Goal: Information Seeking & Learning: Learn about a topic

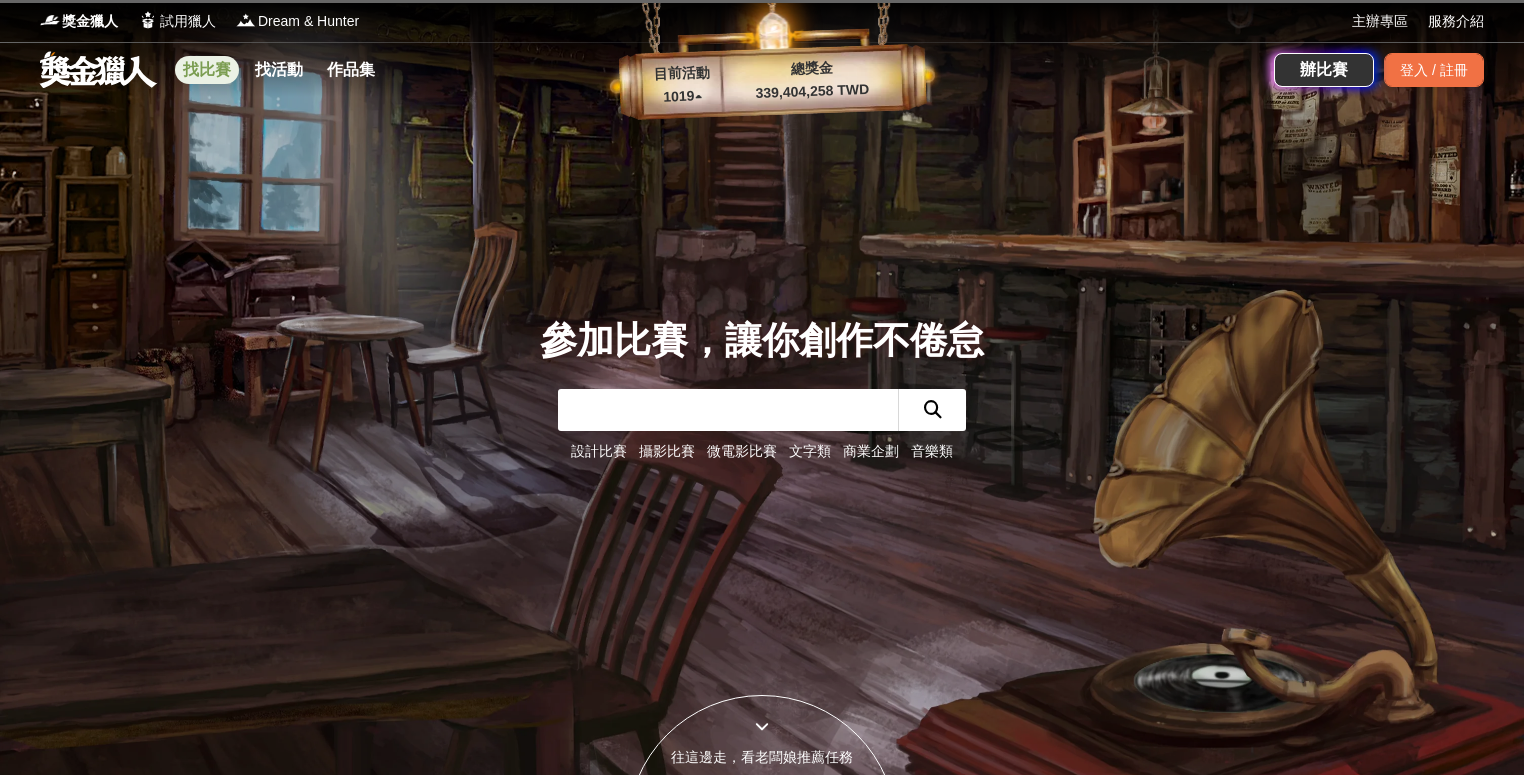
click at [217, 71] on link "找比賽" at bounding box center [207, 70] width 64 height 28
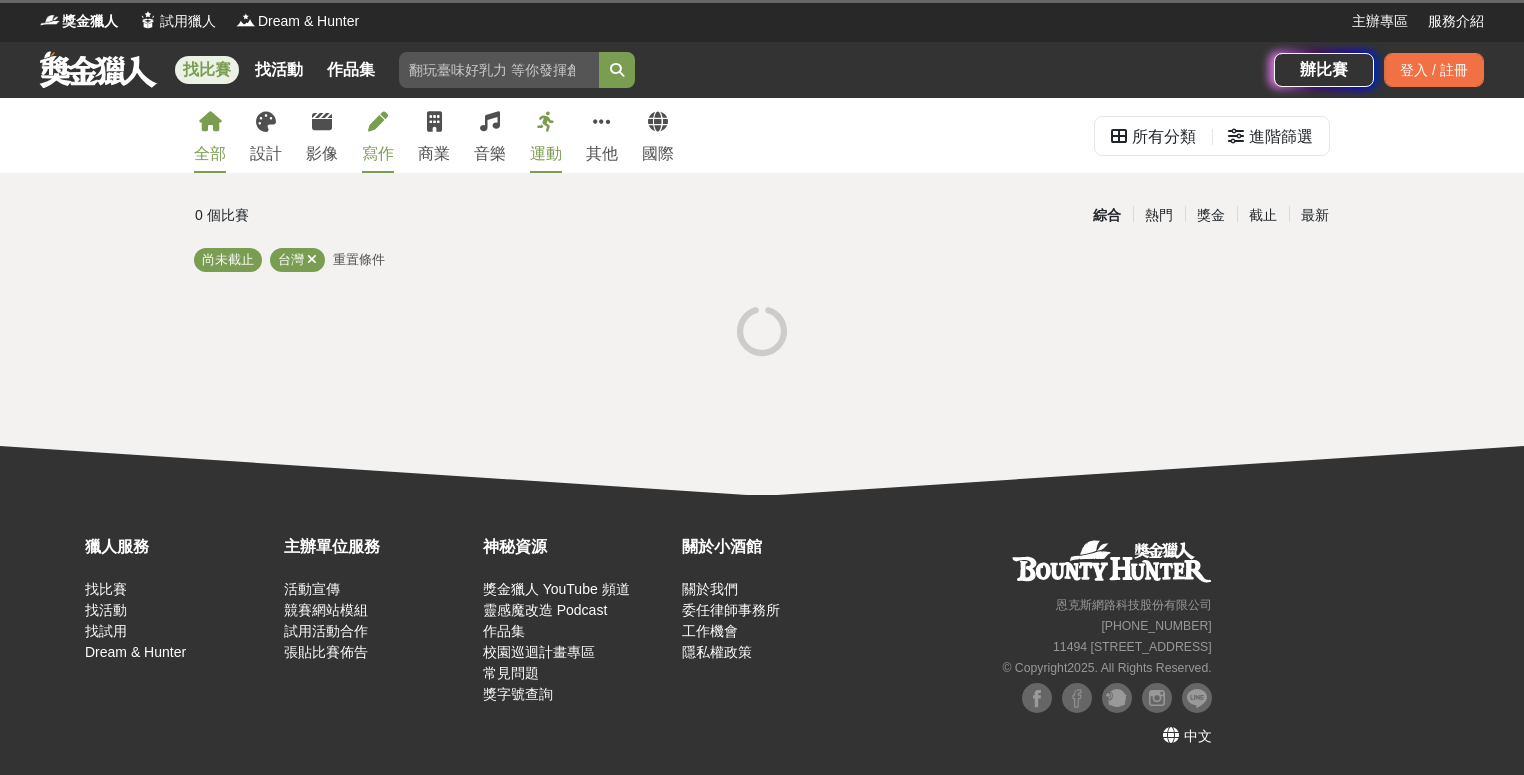
click at [379, 133] on link "寫作" at bounding box center [378, 135] width 32 height 75
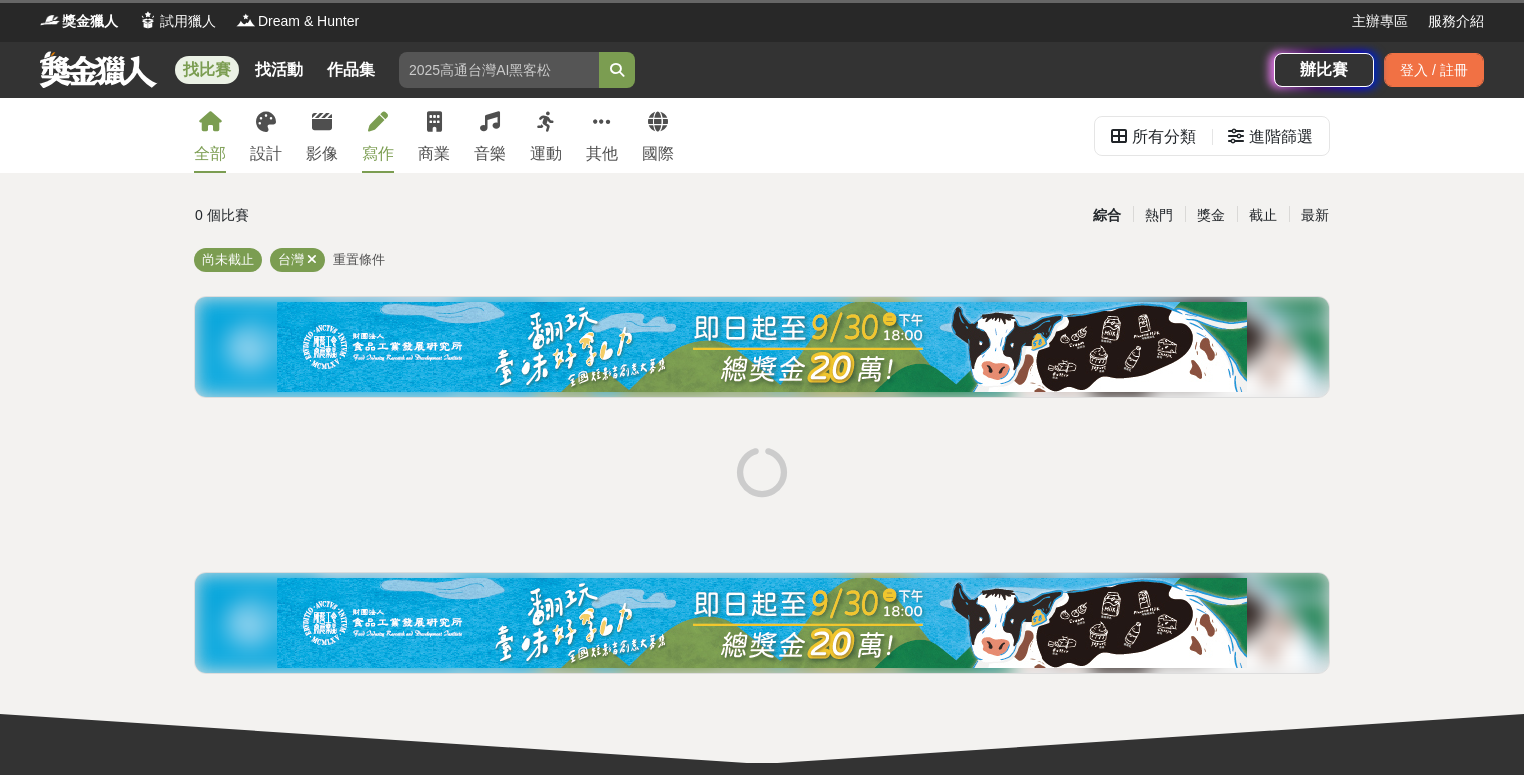
click at [372, 131] on icon at bounding box center [378, 122] width 20 height 20
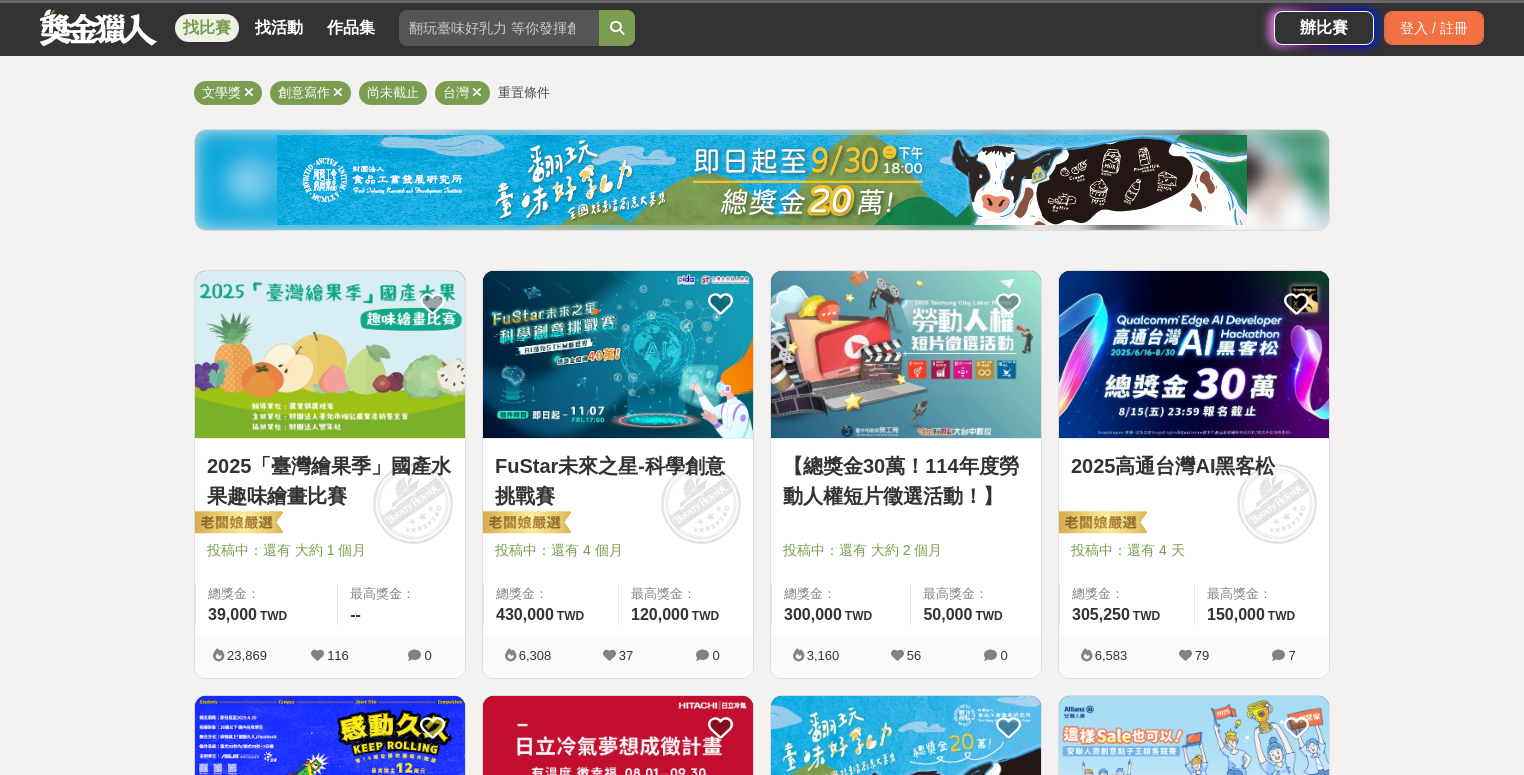
scroll to position [324, 0]
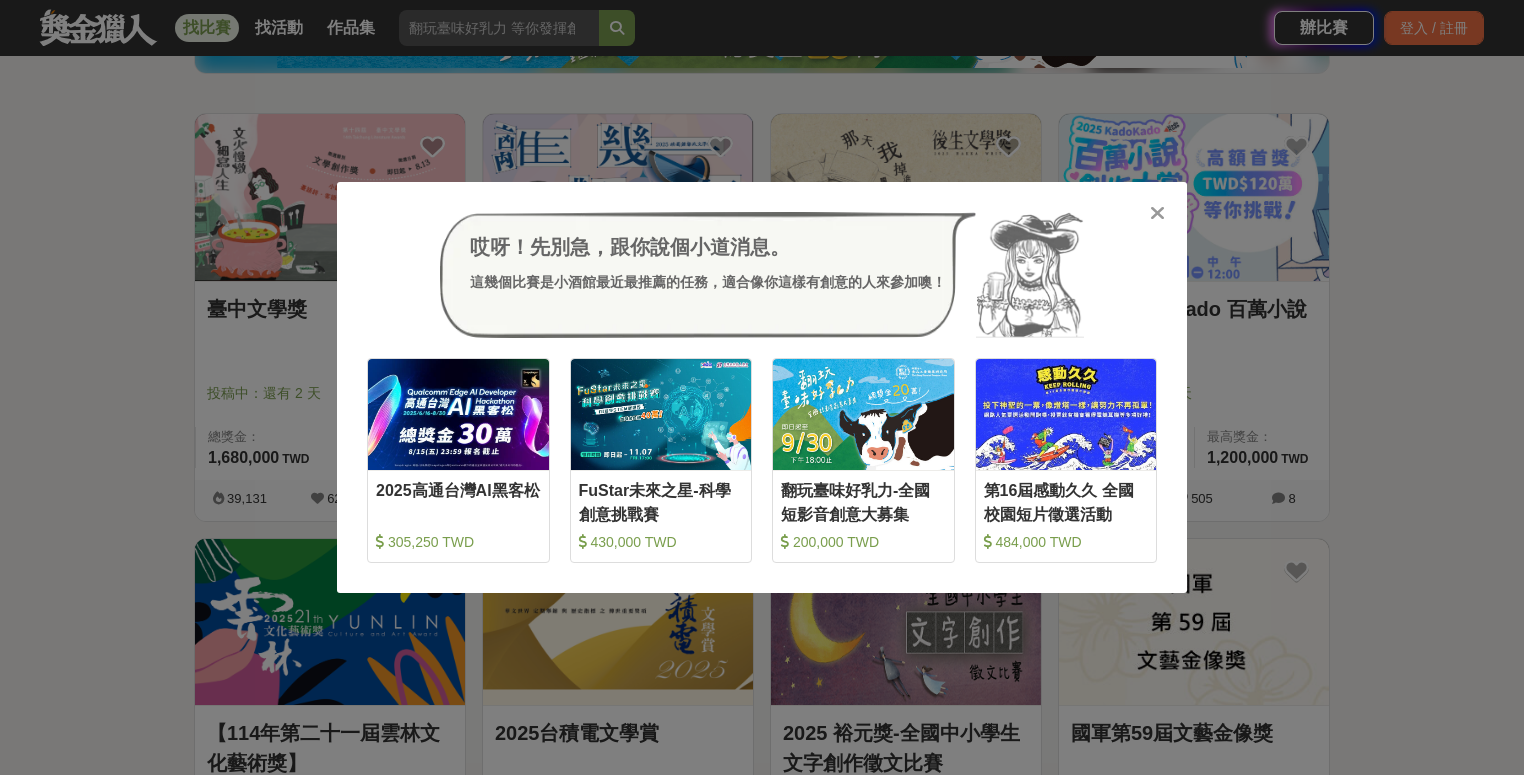
click at [1151, 204] on icon at bounding box center [1157, 213] width 15 height 20
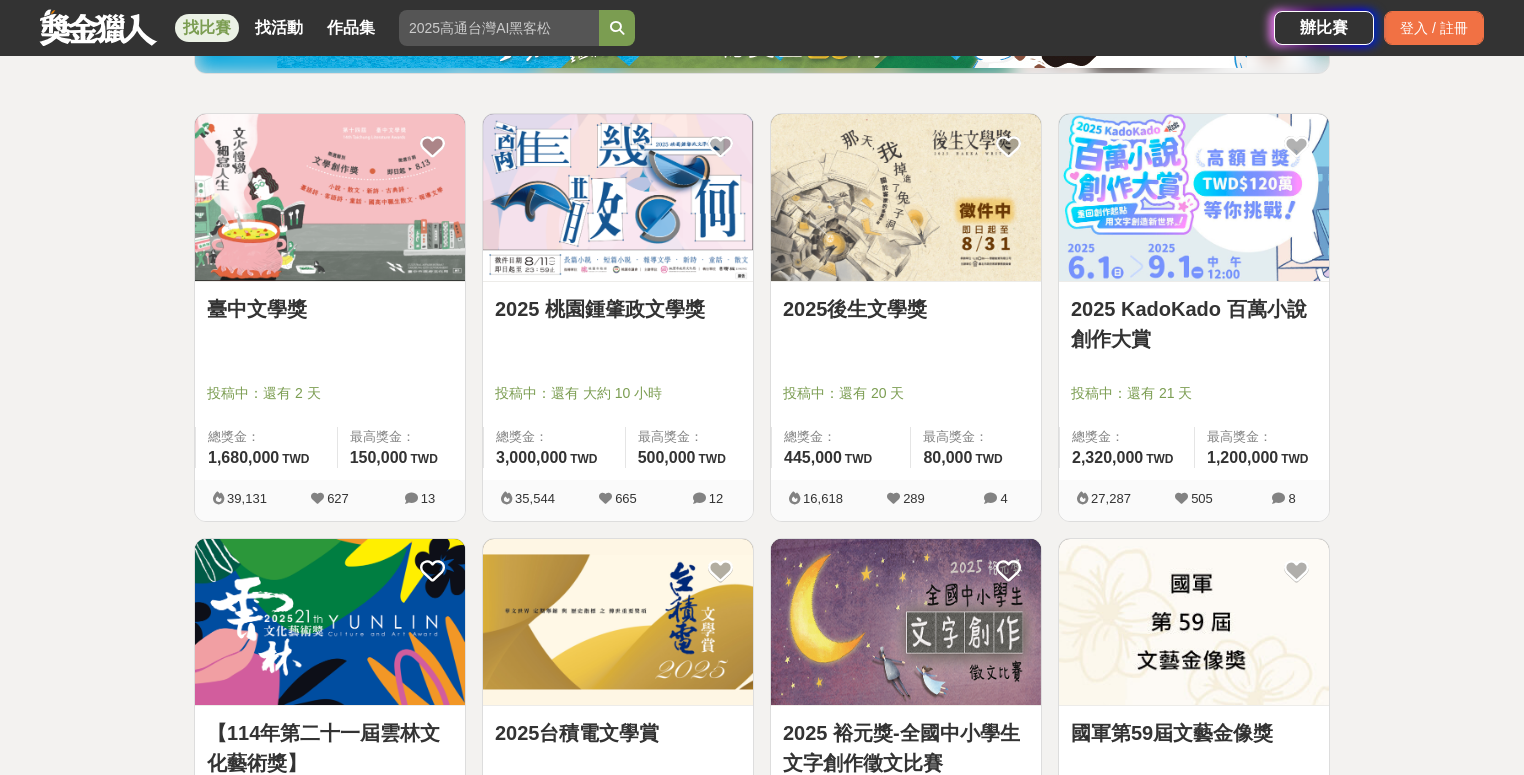
click at [1174, 191] on img at bounding box center [1194, 197] width 270 height 167
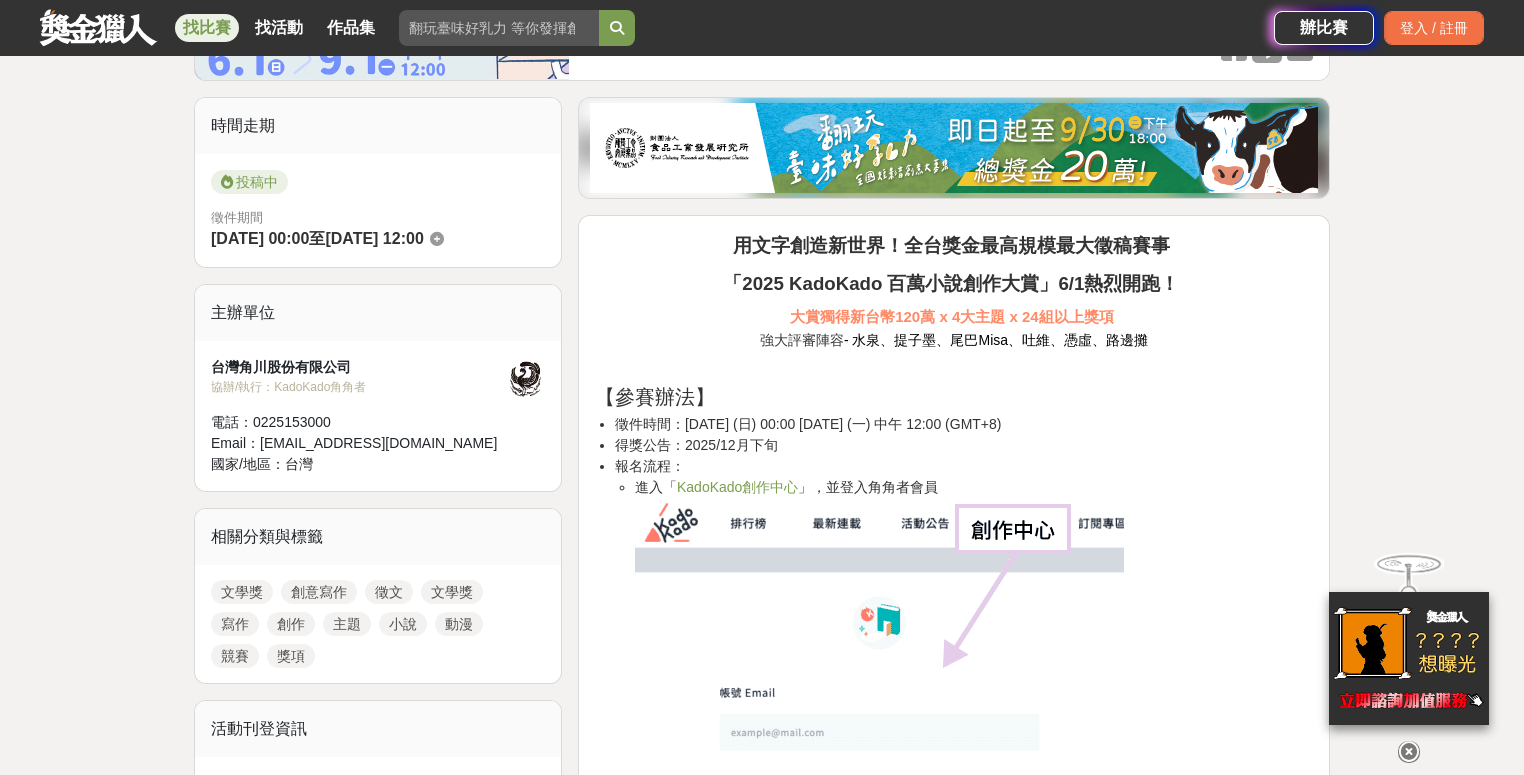
scroll to position [444, 0]
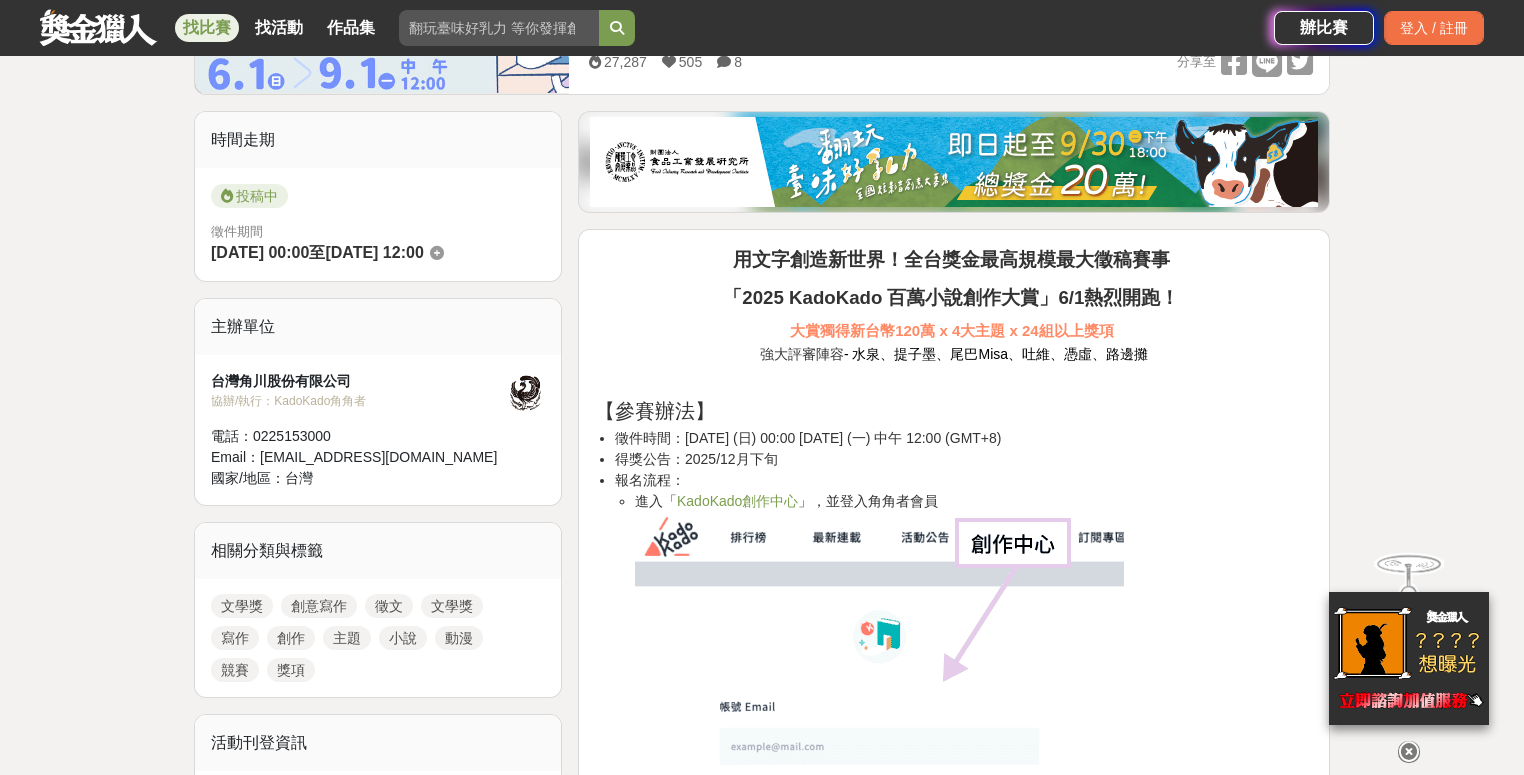
click at [755, 502] on link "KadoKado創作中心" at bounding box center [737, 501] width 121 height 16
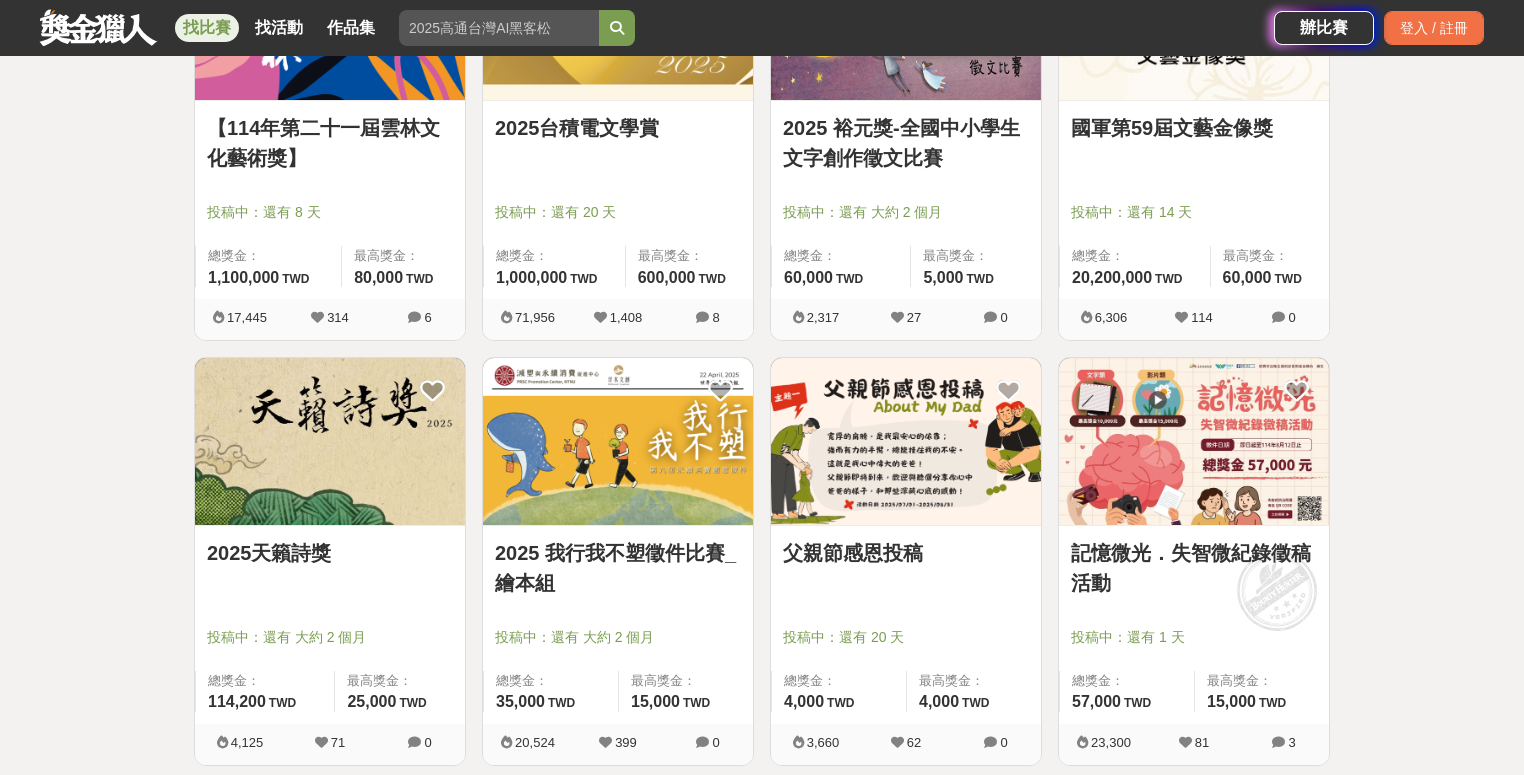
scroll to position [1125, 0]
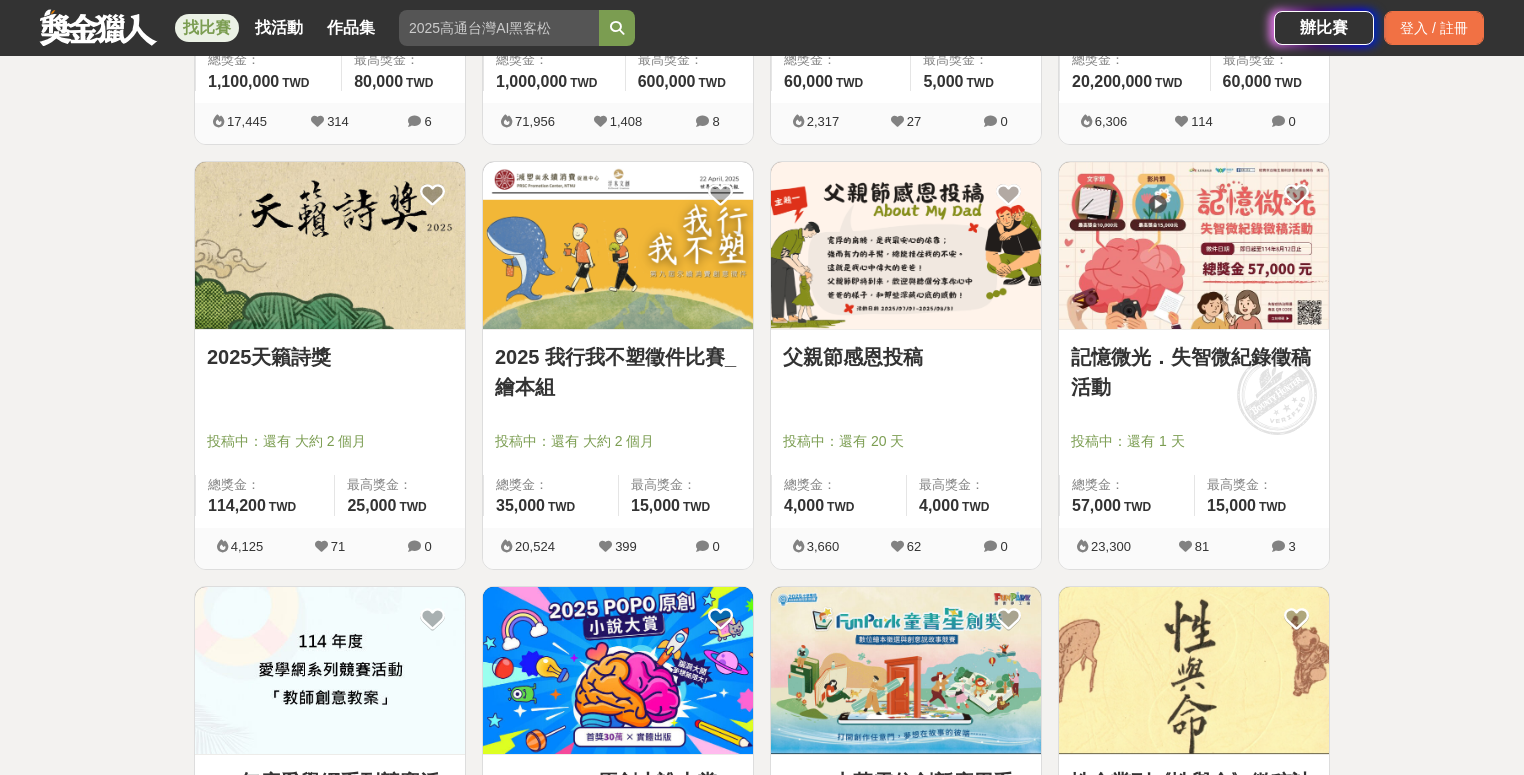
click at [633, 658] on img at bounding box center [618, 670] width 270 height 167
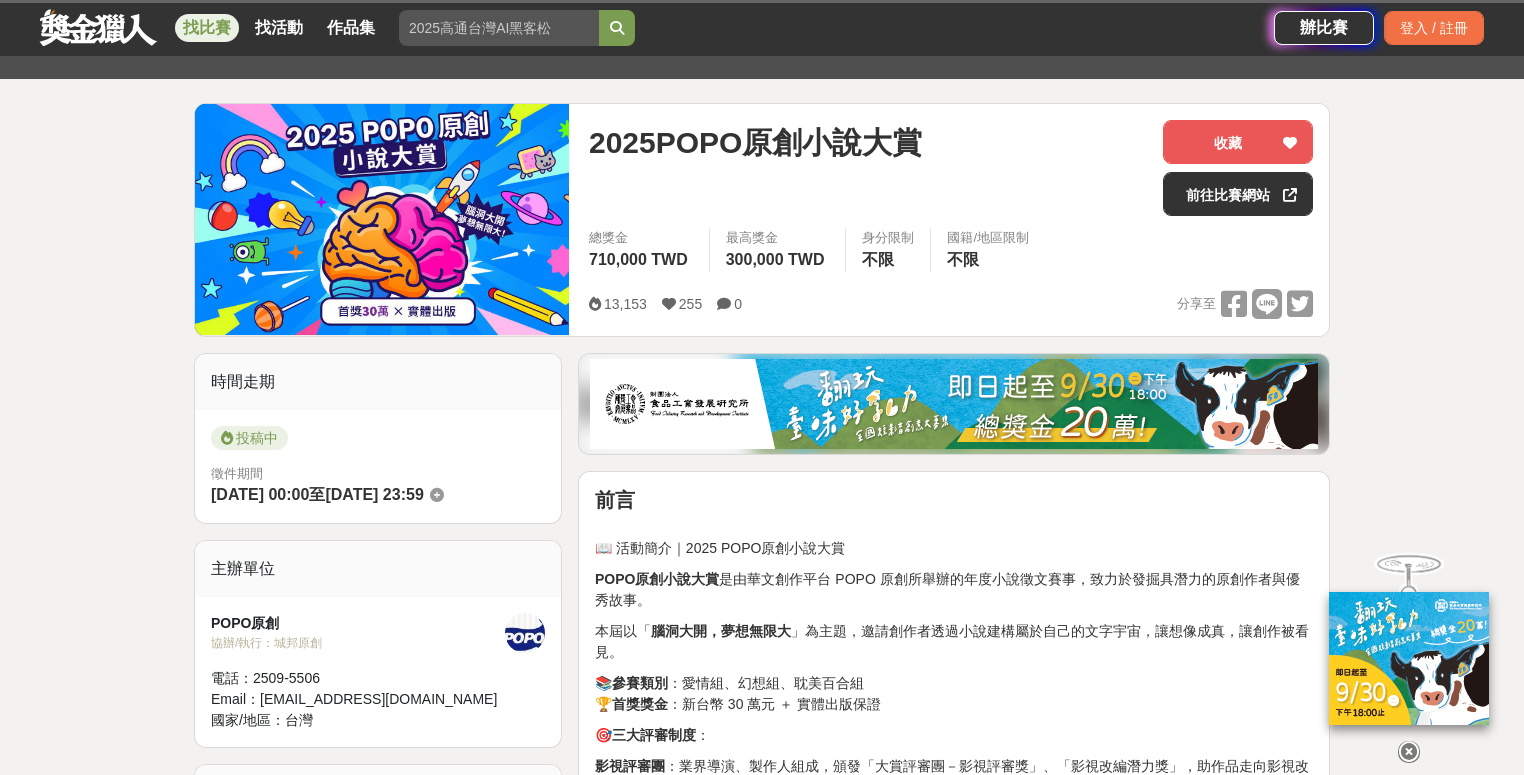
scroll to position [330, 0]
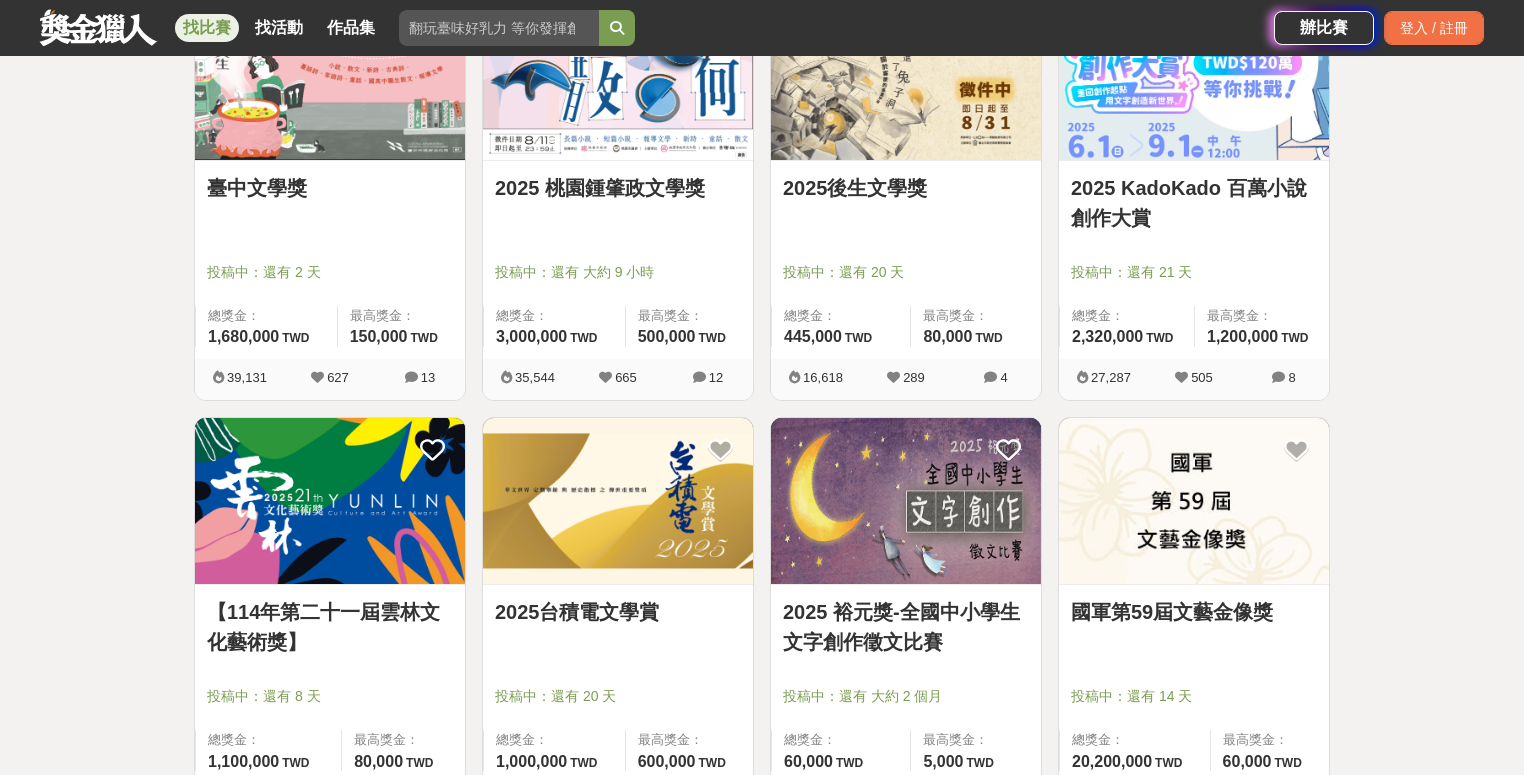
scroll to position [408, 0]
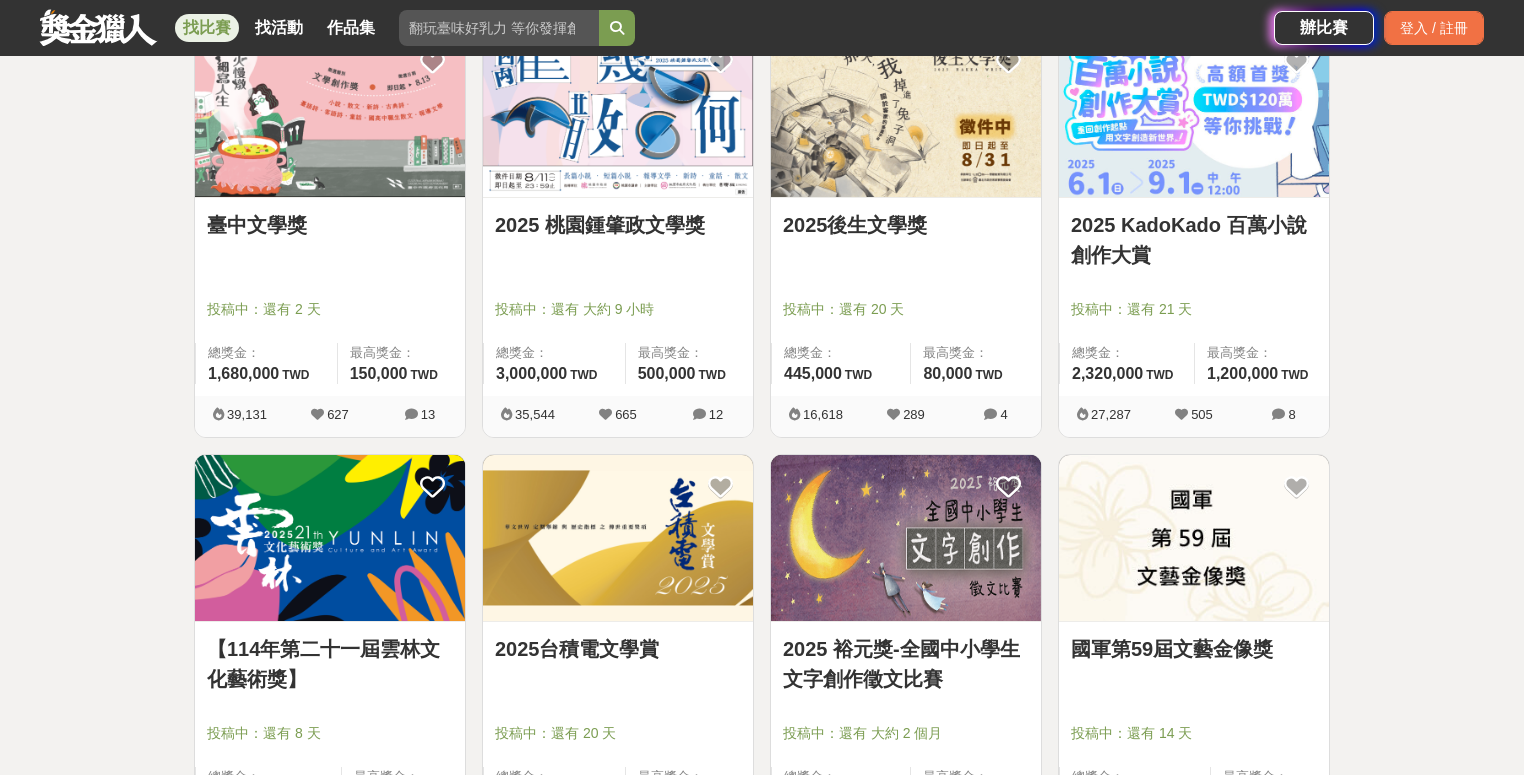
click at [1131, 174] on img at bounding box center [1194, 113] width 270 height 167
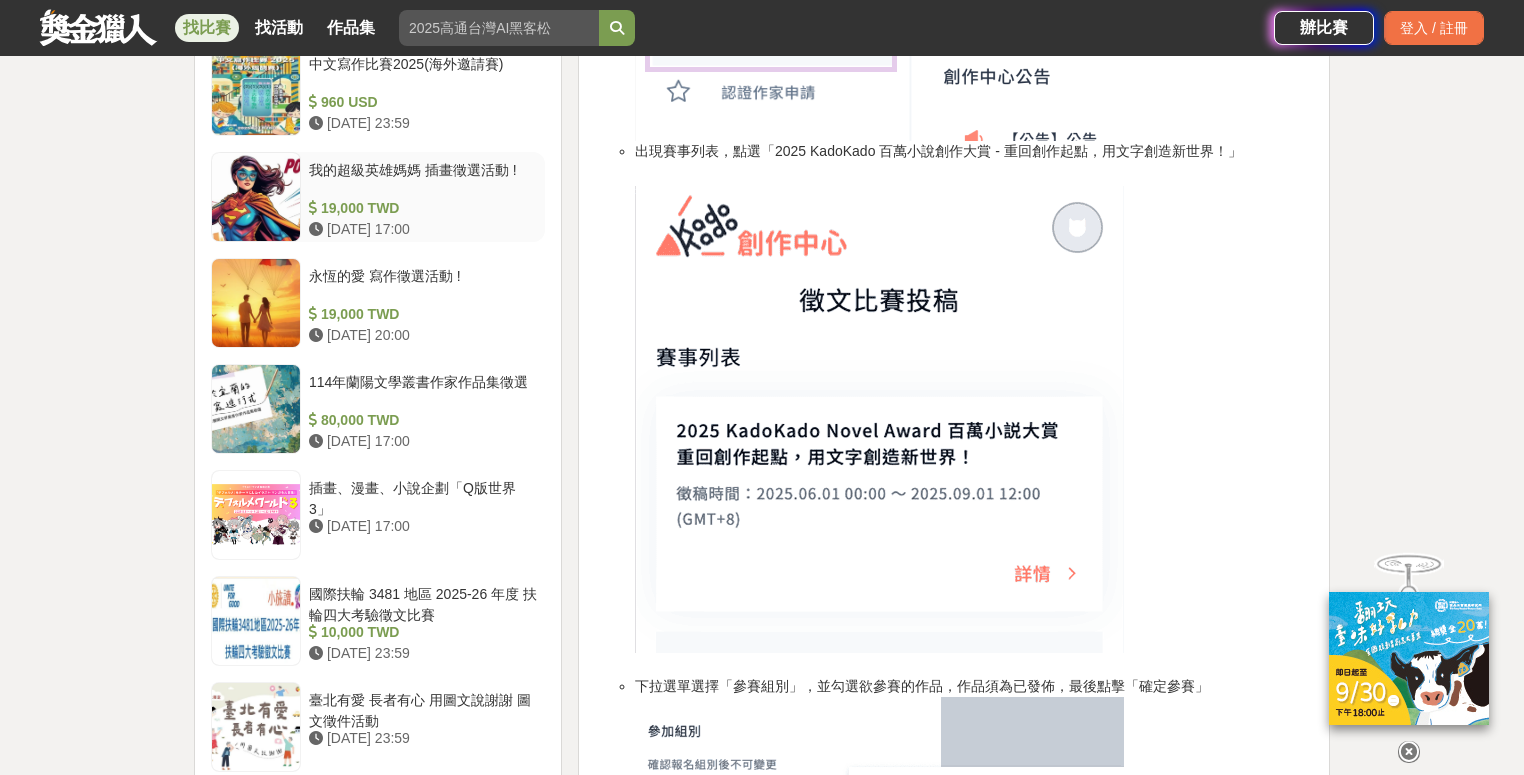
scroll to position [1765, 0]
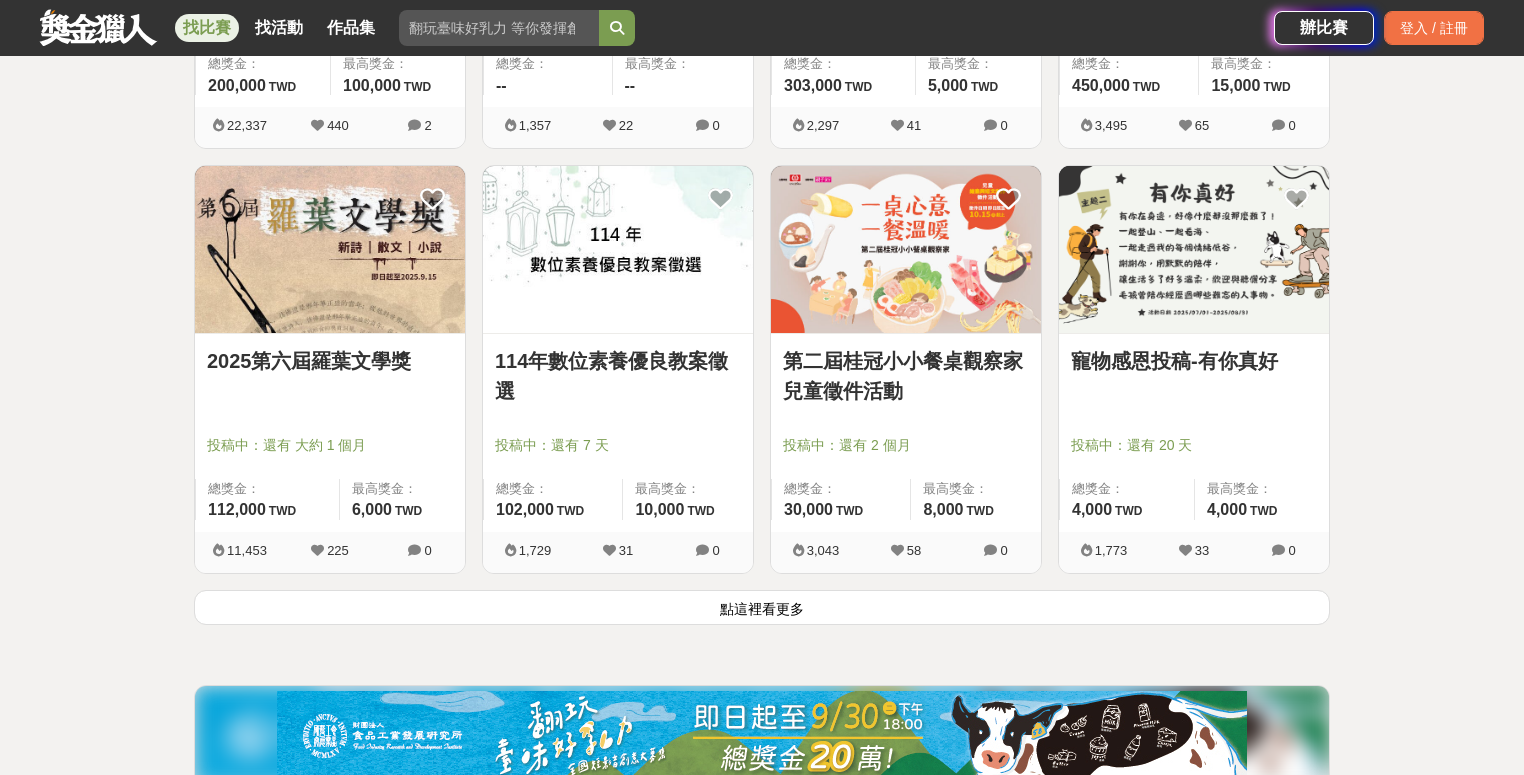
scroll to position [2548, 0]
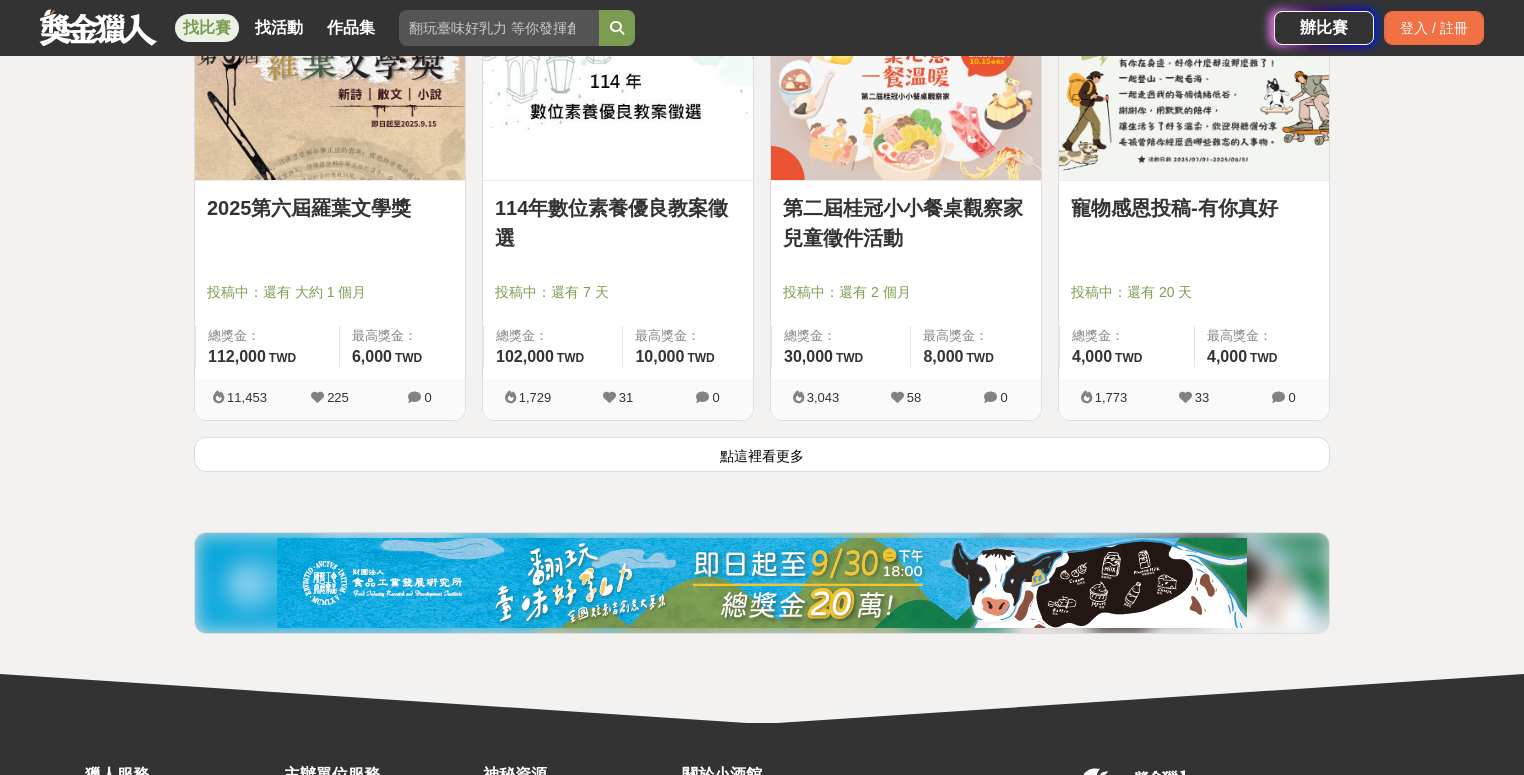
drag, startPoint x: 813, startPoint y: 449, endPoint x: 944, endPoint y: 411, distance: 136.4
click at [813, 448] on button "點這裡看更多" at bounding box center [762, 454] width 1136 height 35
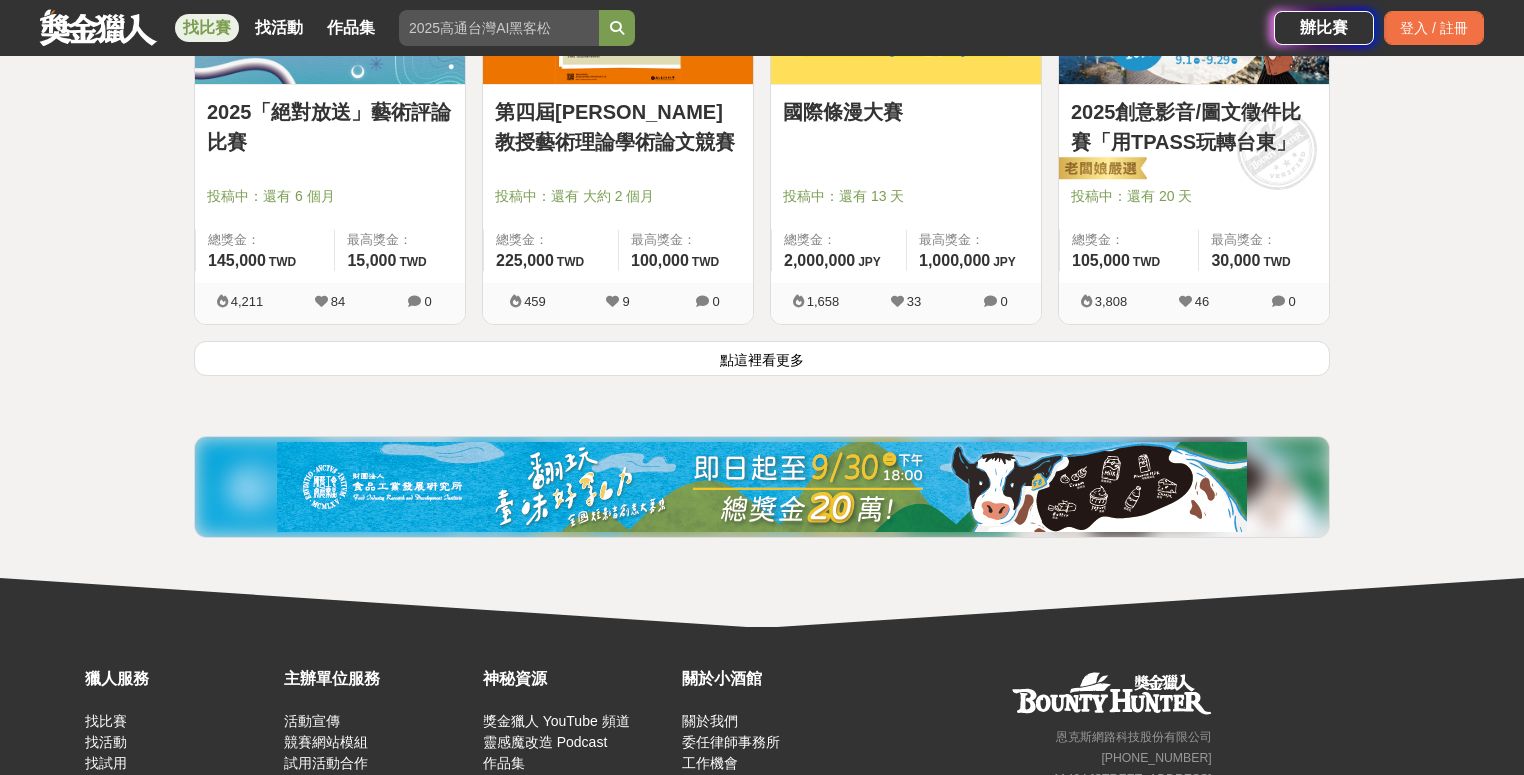
scroll to position [5248, 0]
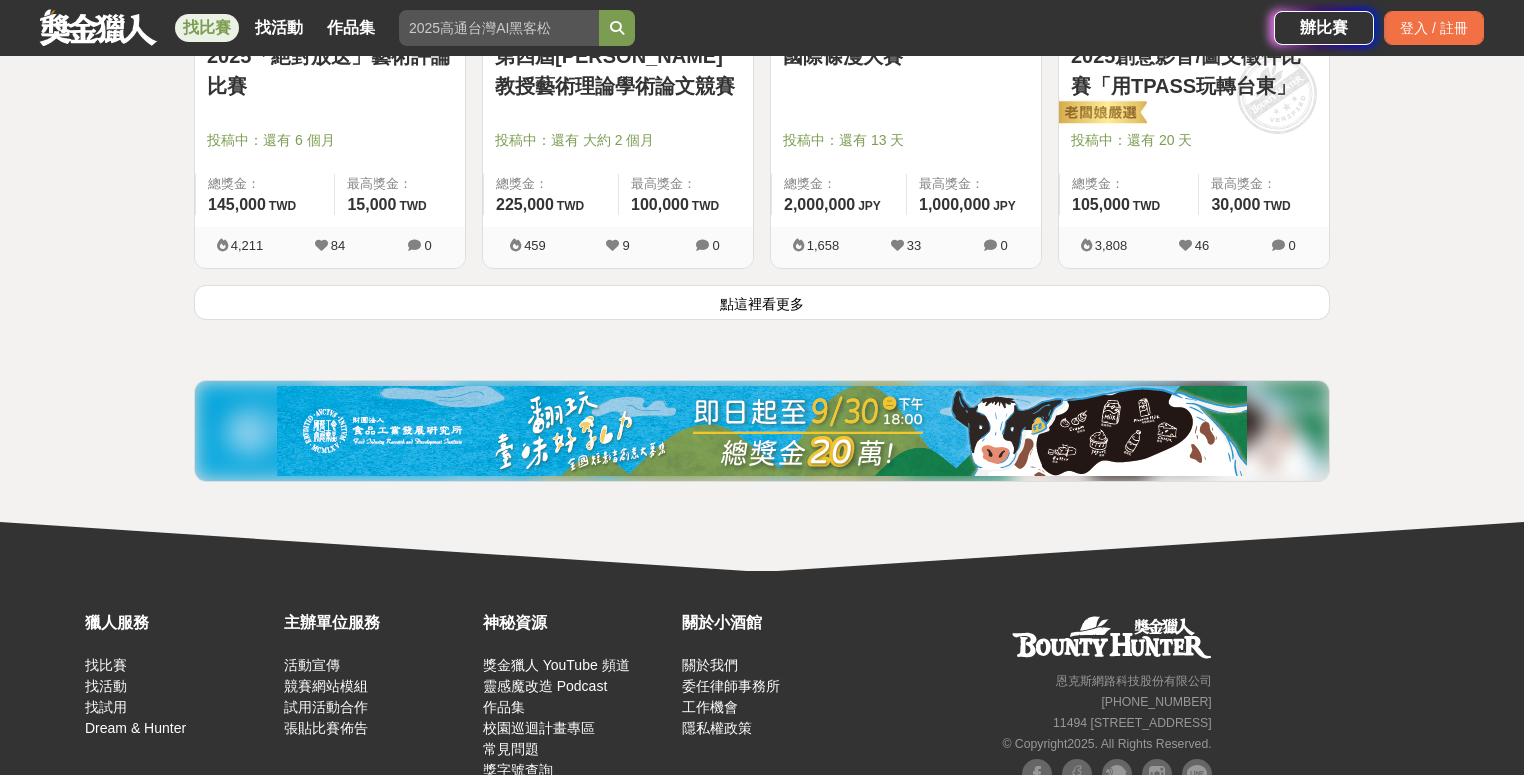
click at [839, 304] on button "點這裡看更多" at bounding box center [762, 302] width 1136 height 35
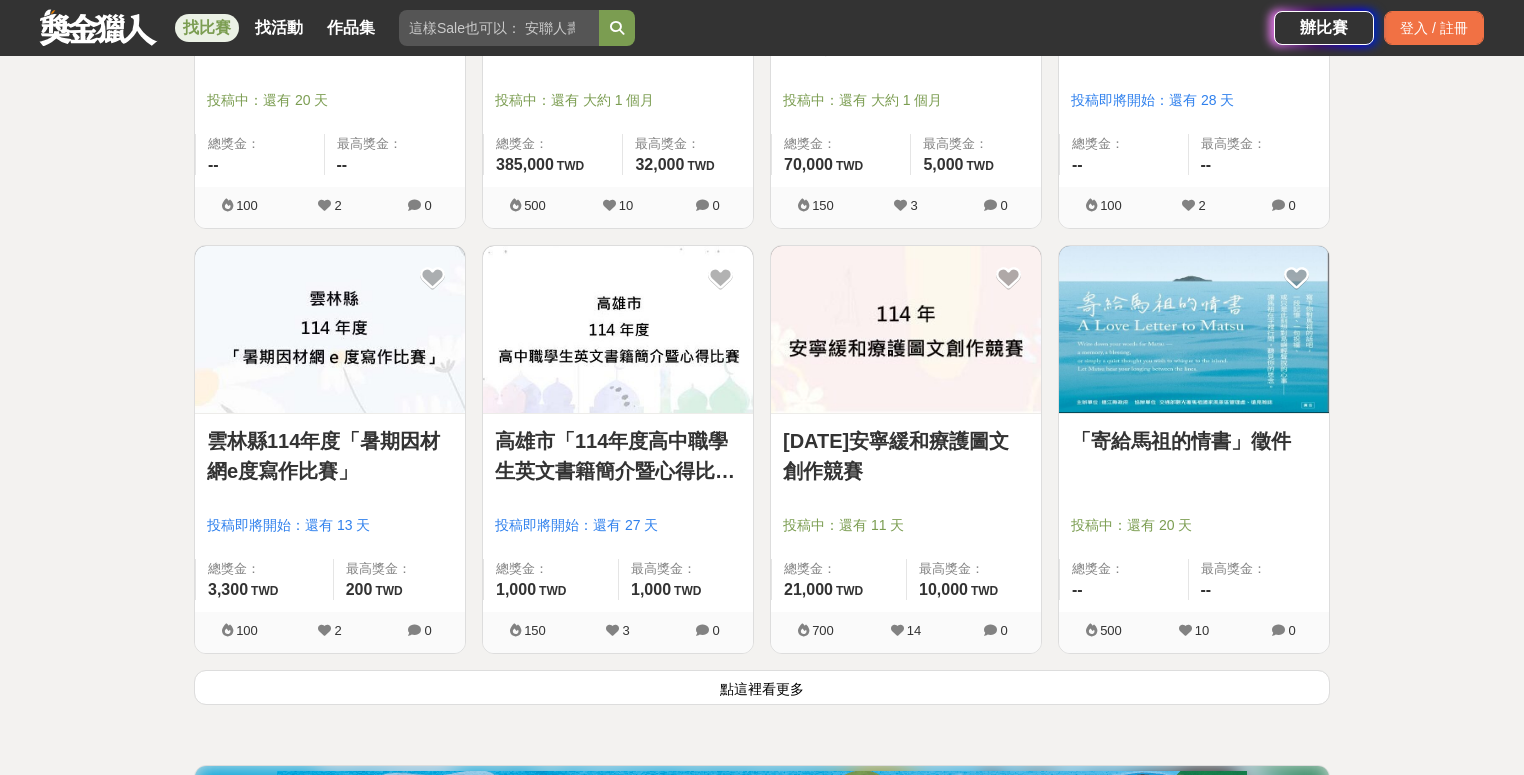
scroll to position [7496, 0]
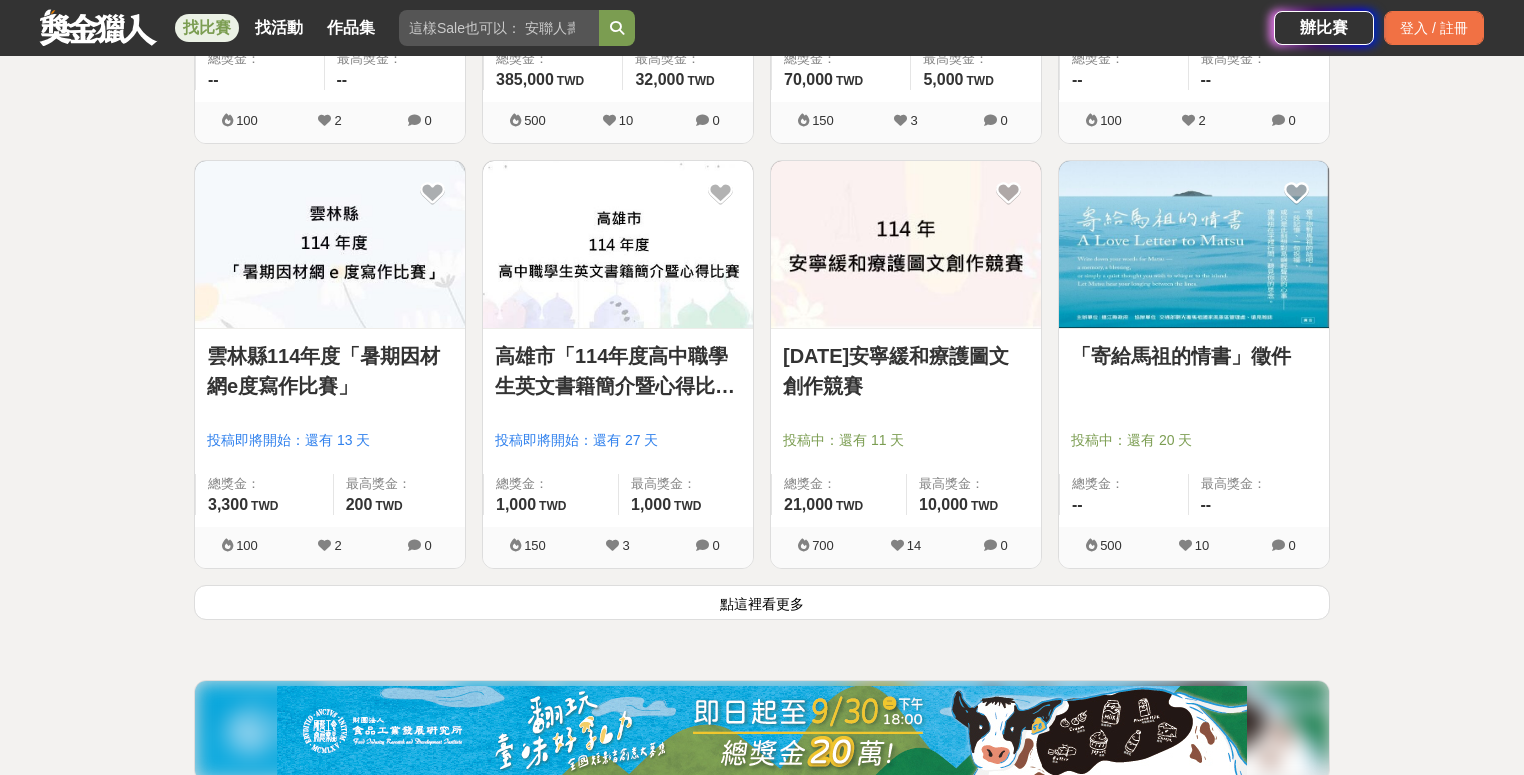
click at [847, 603] on button "點這裡看更多" at bounding box center [762, 602] width 1136 height 35
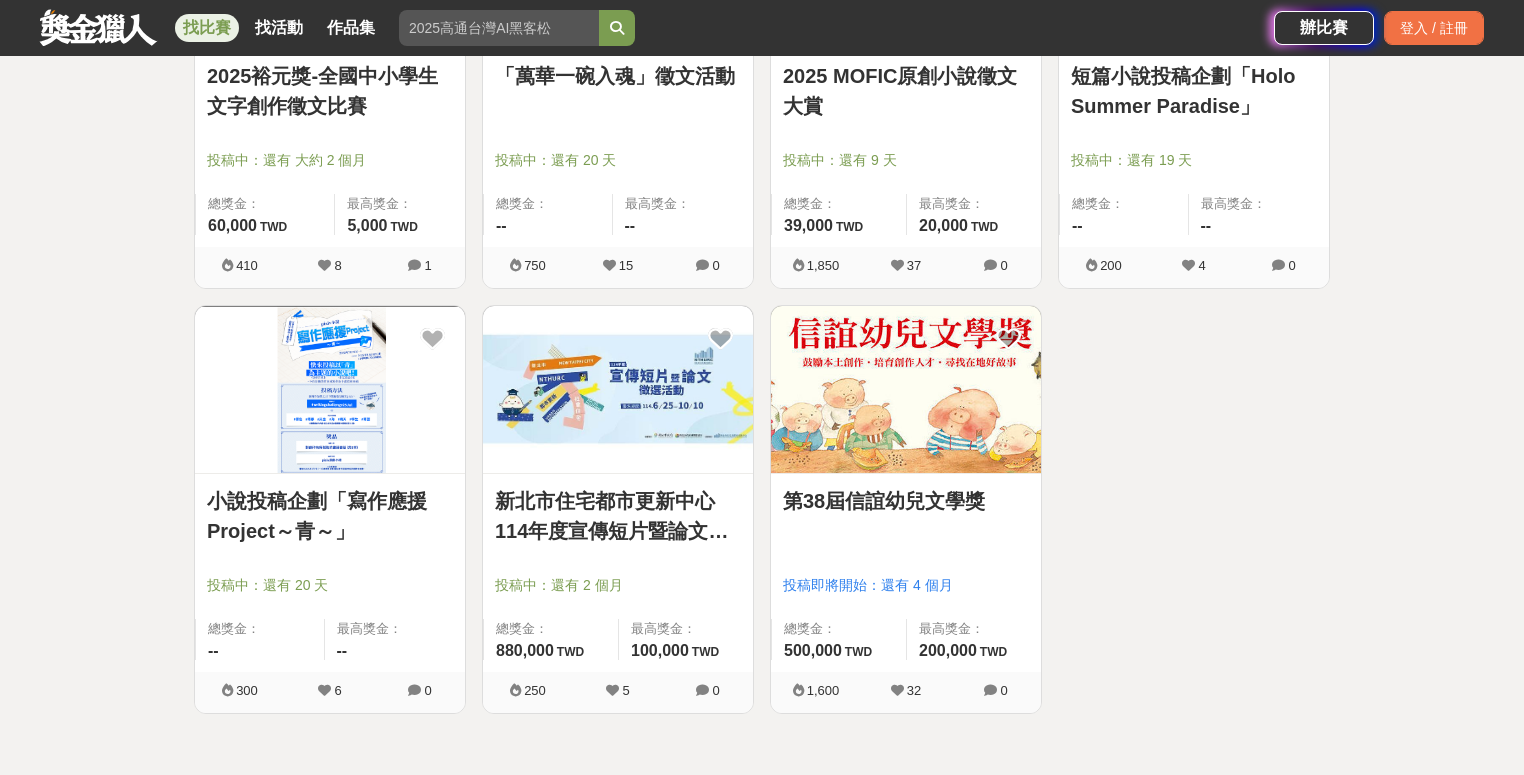
scroll to position [9117, 0]
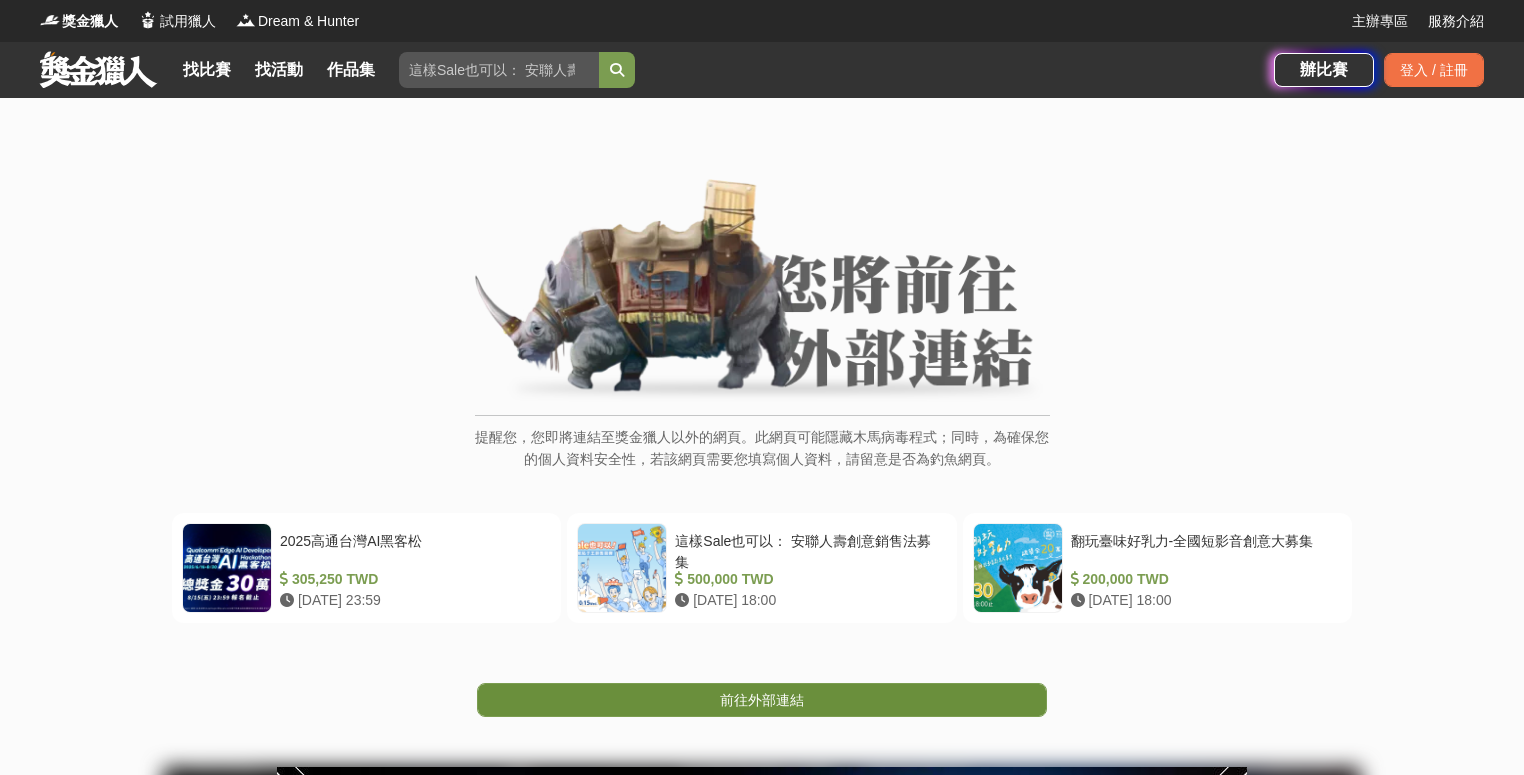
click at [736, 694] on span "前往外部連結" at bounding box center [762, 700] width 84 height 16
